Goal: Check status: Check status

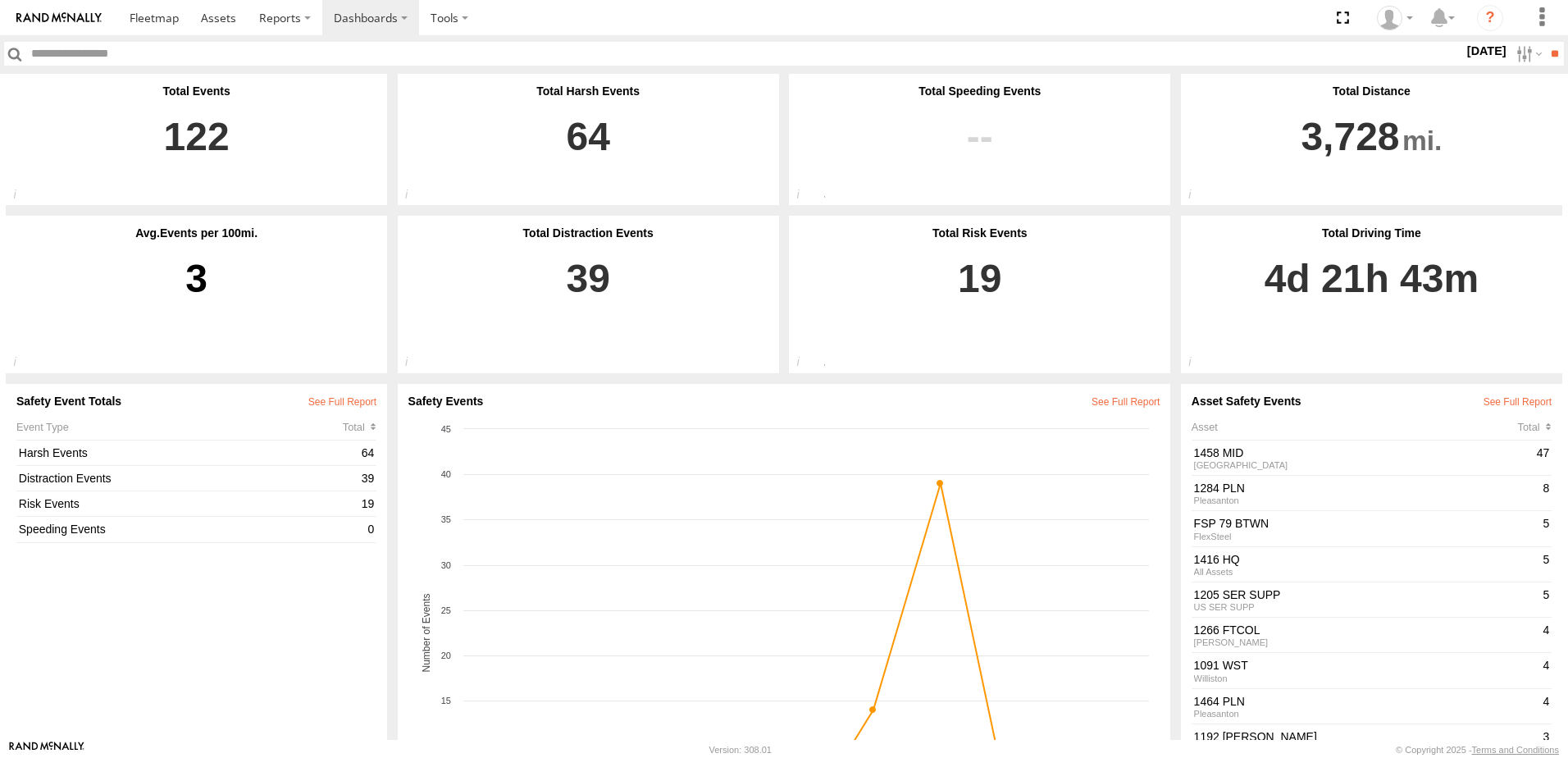
click at [1464, 51] on label "22 Sep 25" at bounding box center [1486, 50] width 46 height 18
click at [0, 0] on label at bounding box center [0, 0] width 0 height 0
click at [1555, 52] on input "**" at bounding box center [1555, 53] width 19 height 23
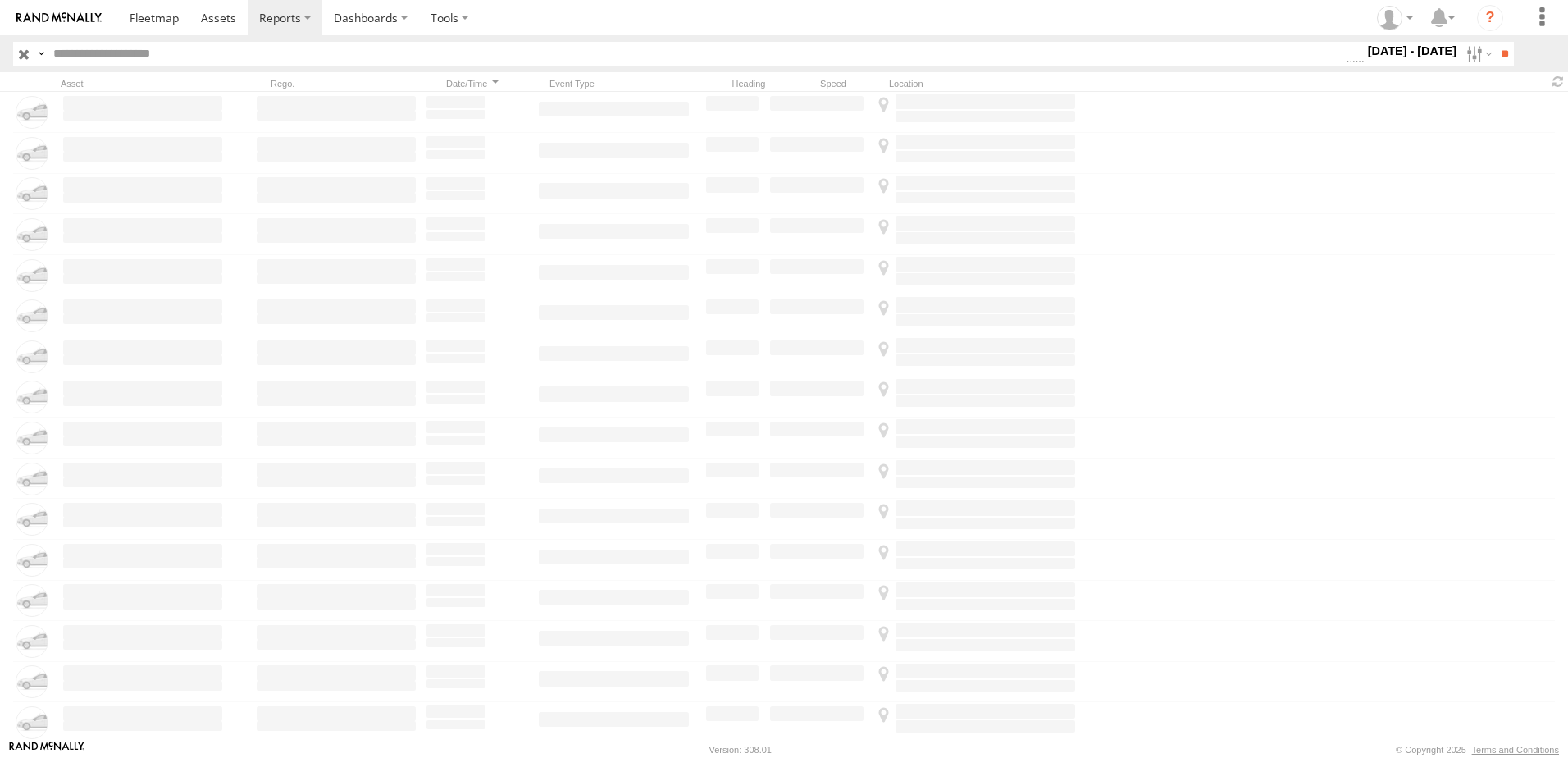
click at [0, 0] on span "Driver Distracted" at bounding box center [0, 0] width 0 height 0
click at [0, 0] on span "Food or Drink" at bounding box center [0, 0] width 0 height 0
click at [0, 0] on span "Driver Smoking" at bounding box center [0, 0] width 0 height 0
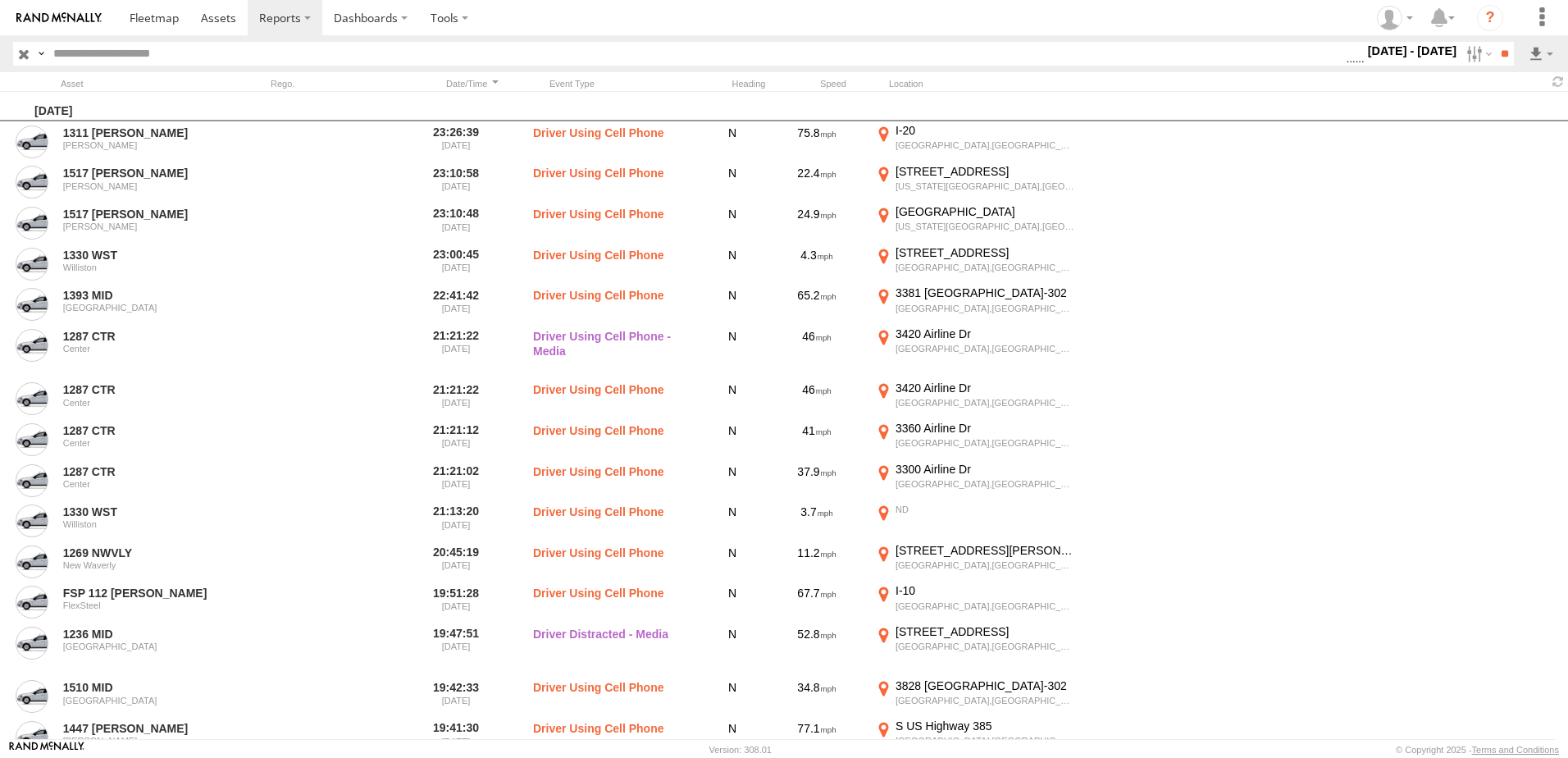
scroll to position [975, 0]
click at [0, 0] on span "Driver Distracted" at bounding box center [0, 0] width 0 height 0
click at [0, 0] on span "Food or Drink" at bounding box center [0, 0] width 0 height 0
click at [0, 0] on span "Driver Smoking" at bounding box center [0, 0] width 0 height 0
click at [1510, 56] on input "**" at bounding box center [1505, 53] width 19 height 23
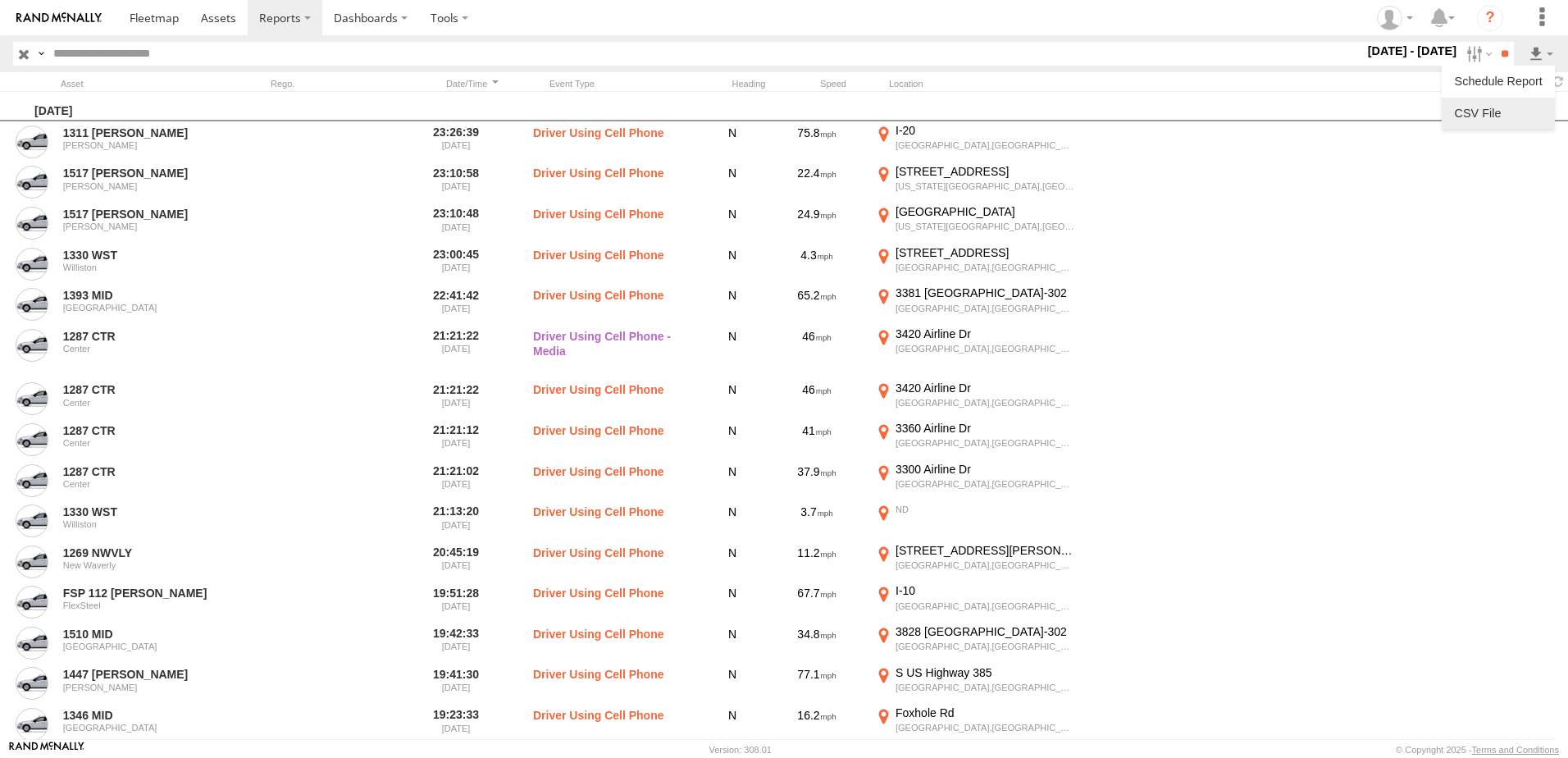
click at [1490, 104] on link at bounding box center [1498, 113] width 100 height 24
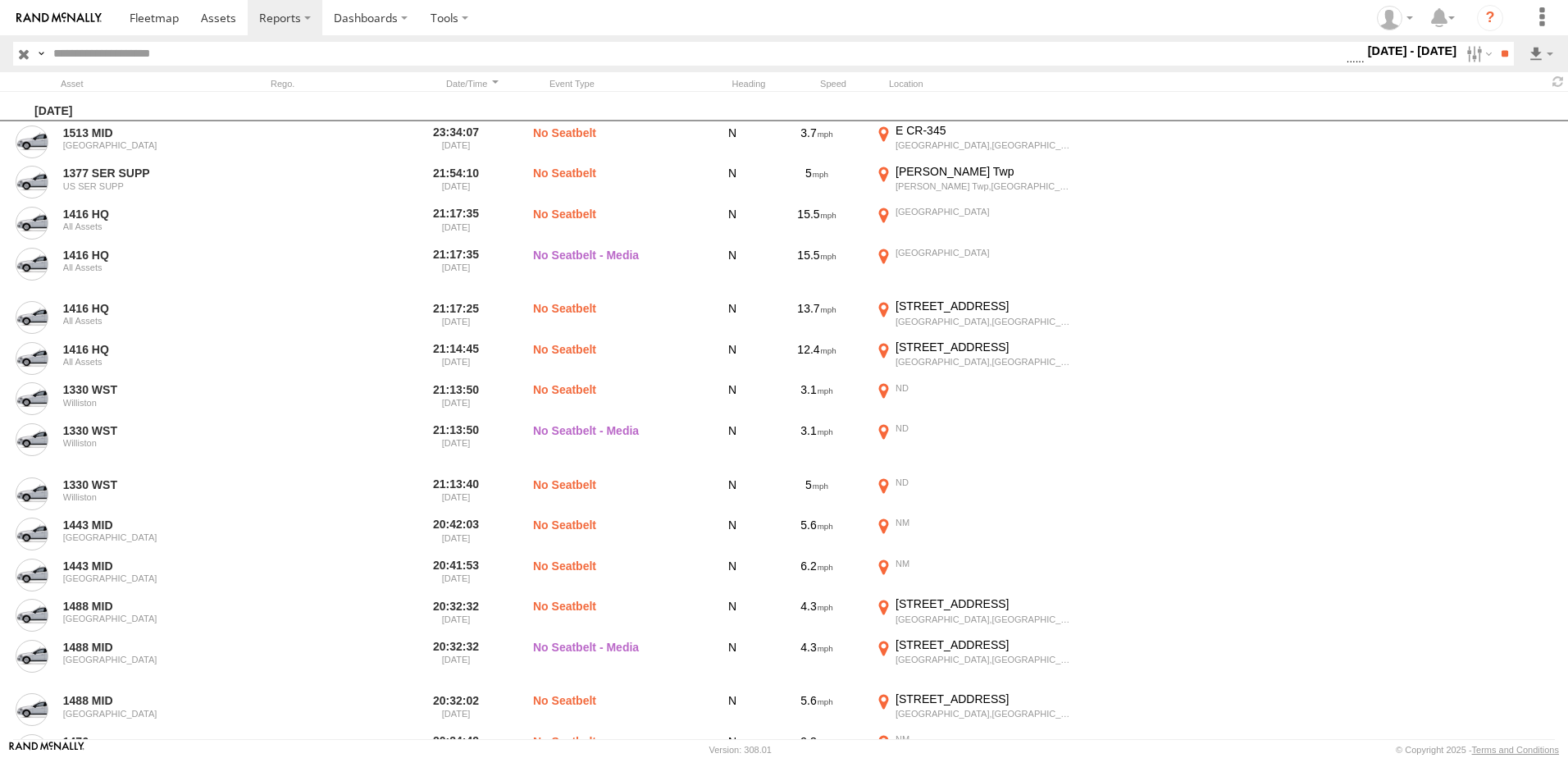
click at [1413, 55] on label "19 - 21 Sep 25" at bounding box center [1413, 50] width 96 height 18
click at [0, 0] on span "Seatbelt Alarm" at bounding box center [0, 0] width 0 height 0
click at [0, 0] on span "Possible Fatigue" at bounding box center [0, 0] width 0 height 0
click at [0, 0] on span "Lane Departure" at bounding box center [0, 0] width 0 height 0
click at [0, 0] on span "No Driver Detected" at bounding box center [0, 0] width 0 height 0
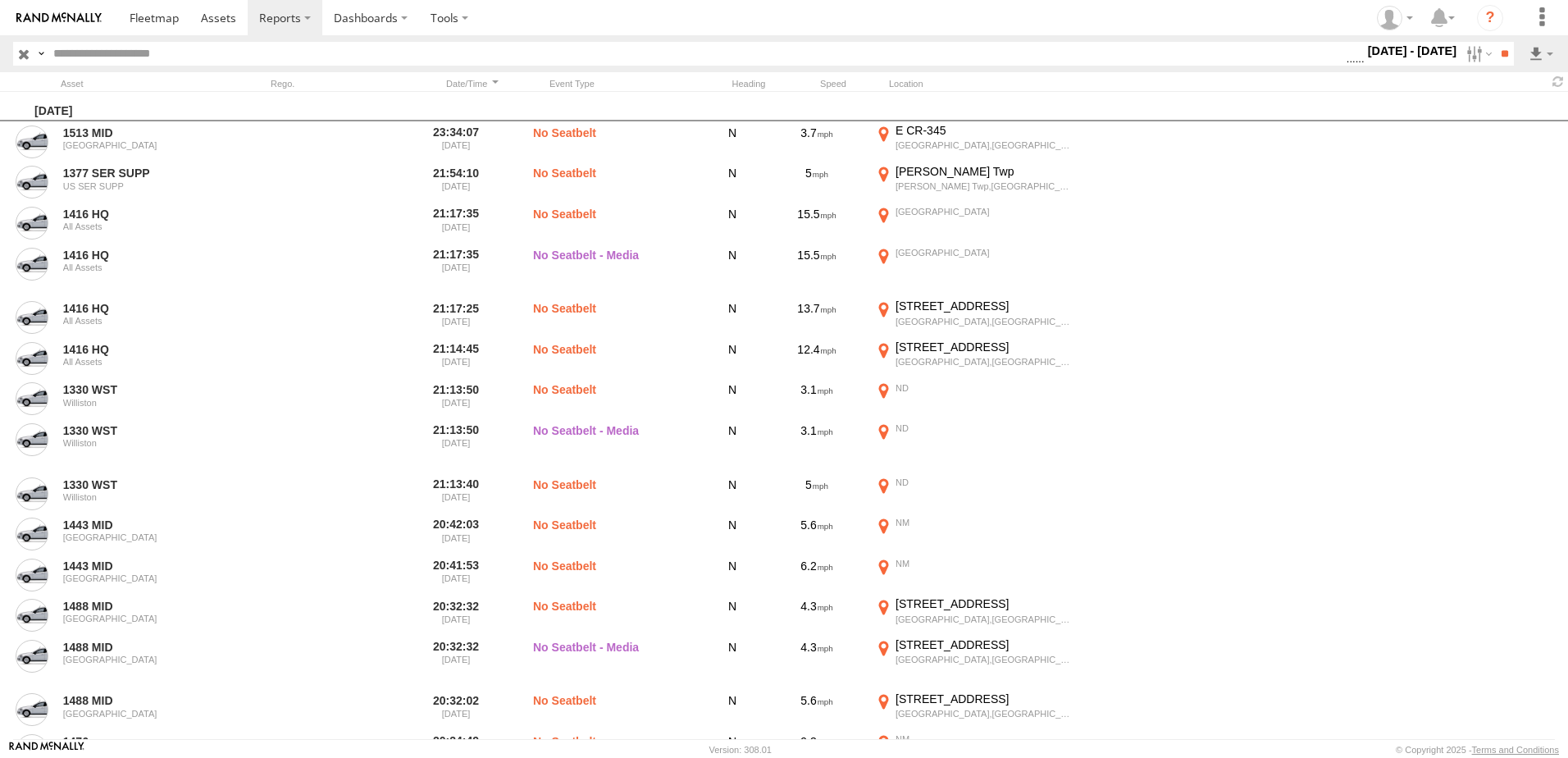
click at [1347, 65] on div "Potential Collision Forward Collision Warning Potential Roll Over" at bounding box center [1347, 54] width 0 height 22
click at [0, 0] on span "Tailgating" at bounding box center [0, 0] width 0 height 0
click at [0, 0] on span "Seatbelt Alarm" at bounding box center [0, 0] width 0 height 0
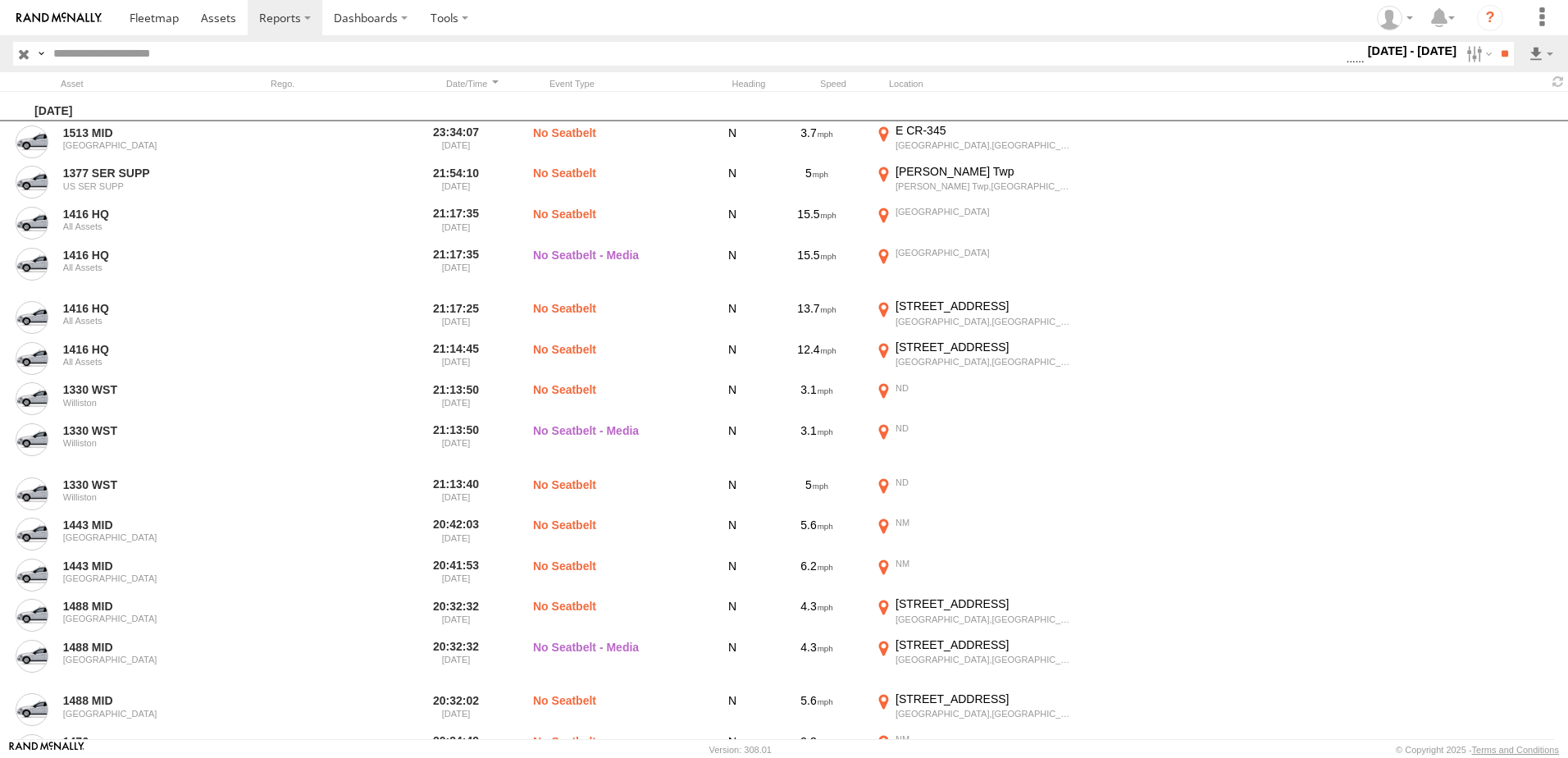
click at [0, 0] on span "Possible Fatigue" at bounding box center [0, 0] width 0 height 0
click at [0, 0] on span "No Driver Detected" at bounding box center [0, 0] width 0 height 0
click at [1504, 43] on input "**" at bounding box center [1505, 53] width 19 height 23
click at [1521, 111] on link at bounding box center [1498, 113] width 100 height 24
